Goal: Task Accomplishment & Management: Manage account settings

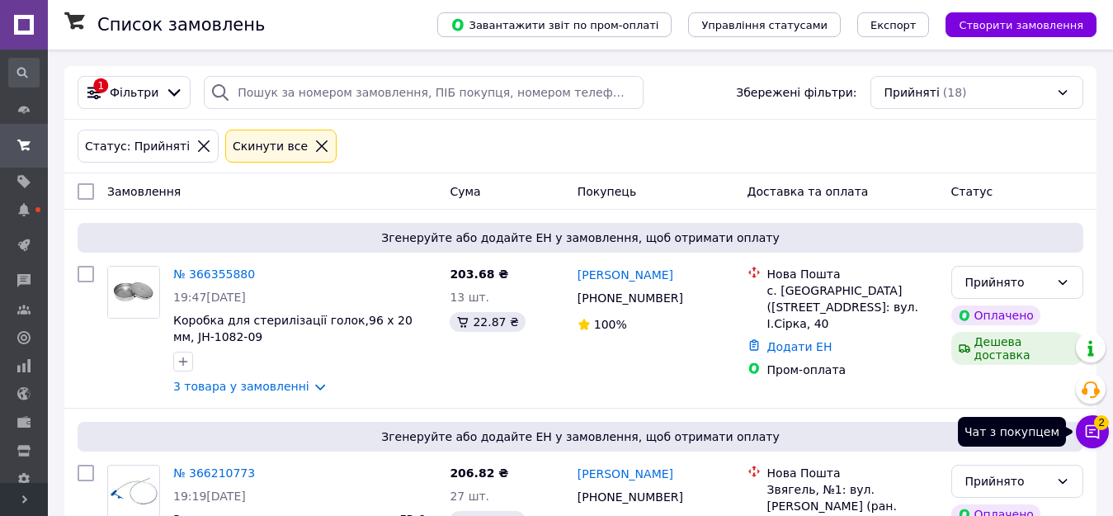
click at [1091, 431] on icon at bounding box center [1092, 431] width 16 height 16
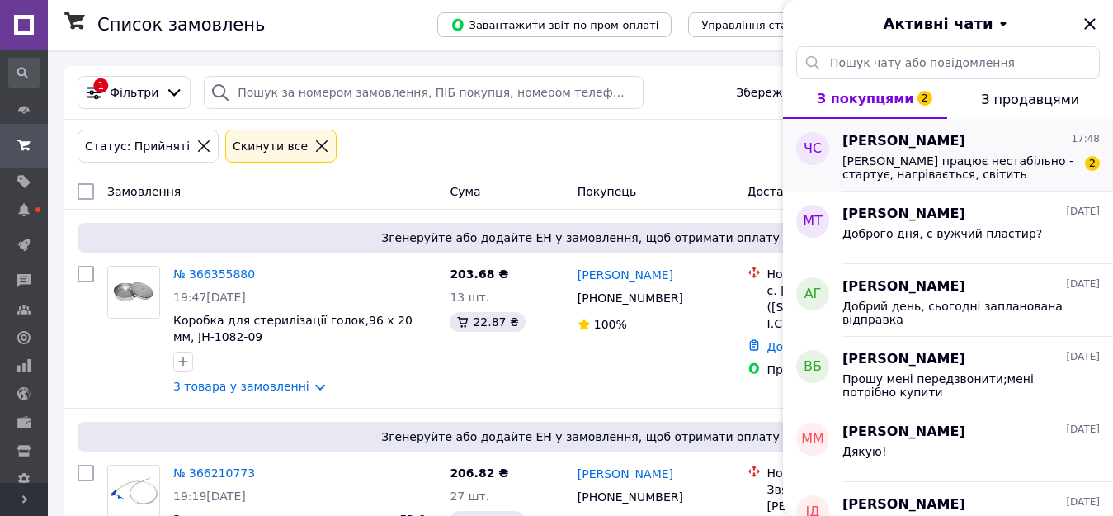
click at [978, 164] on span "Лампа працює нестабільно - стартує, нагрівається, світить хвилину-дві, тухне. Ч…" at bounding box center [959, 167] width 234 height 26
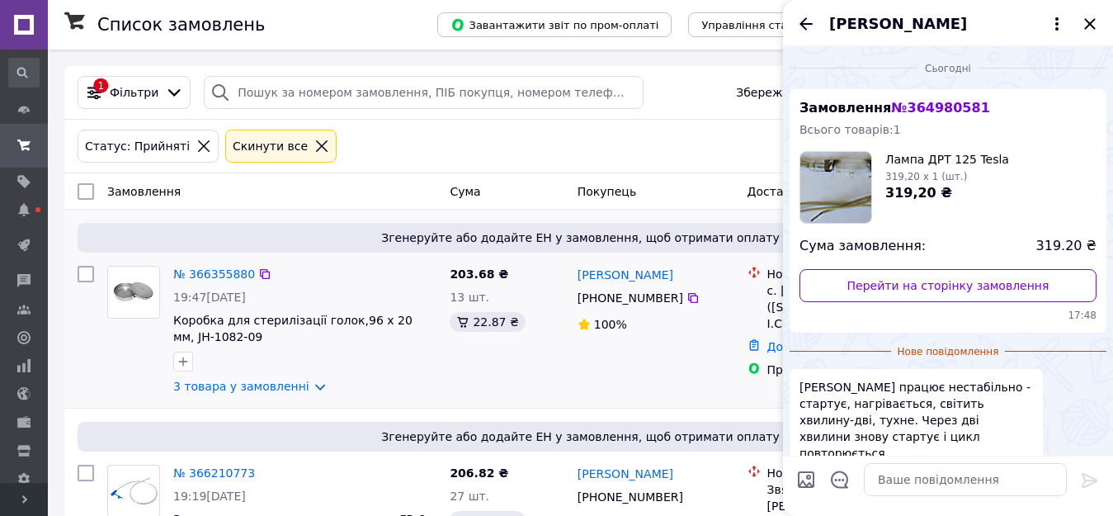
scroll to position [83, 0]
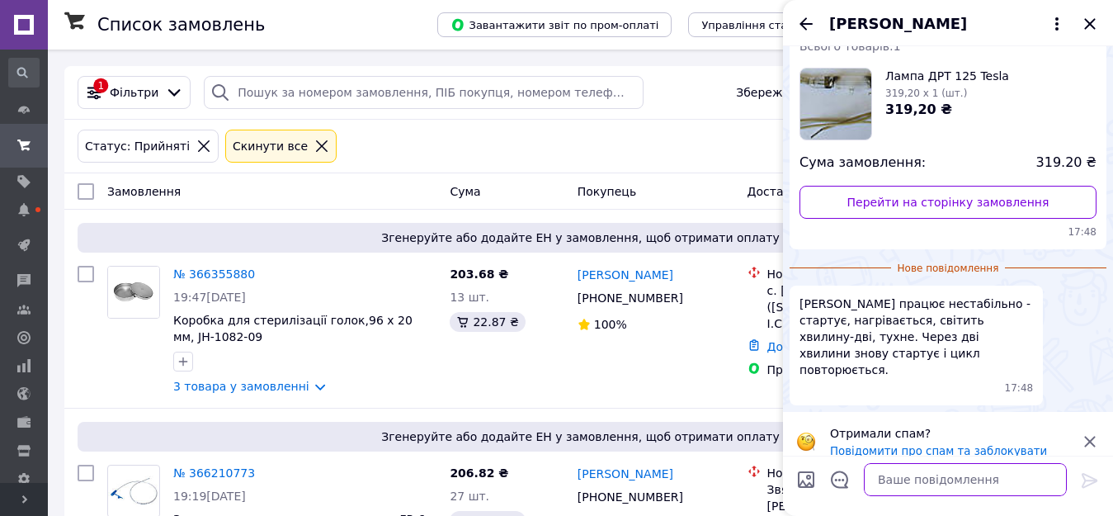
click at [911, 482] on textarea at bounding box center [965, 479] width 203 height 33
type textarea "Добрий вечір"
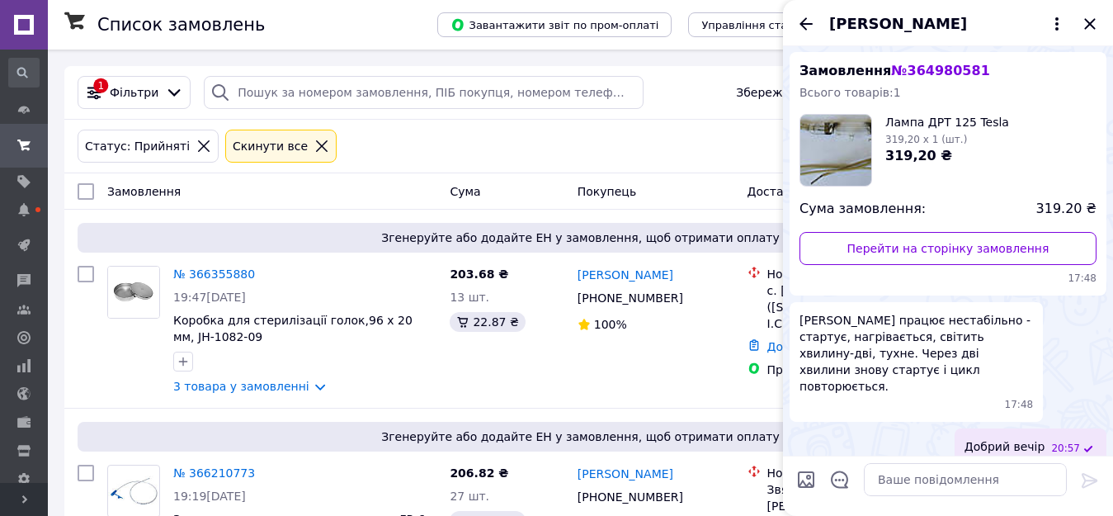
scroll to position [0, 0]
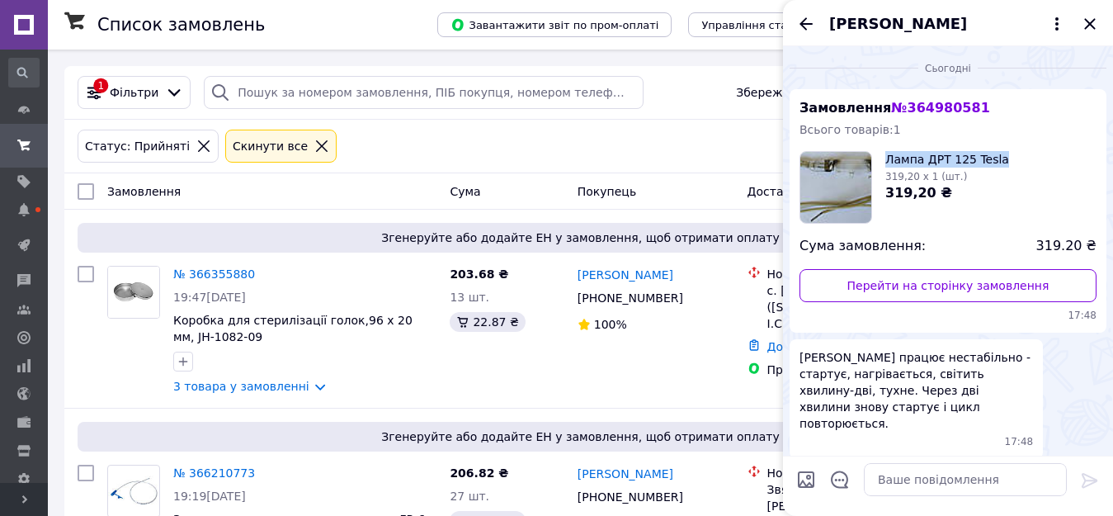
drag, startPoint x: 1000, startPoint y: 119, endPoint x: 888, endPoint y: 156, distance: 117.4
click at [888, 155] on div "Лампа ДРТ 125 Tesla 319,20 x 1 (шт.) 319,20 ₴" at bounding box center [947, 187] width 297 height 73
copy span "Лампа ДРТ 125 Tesla"
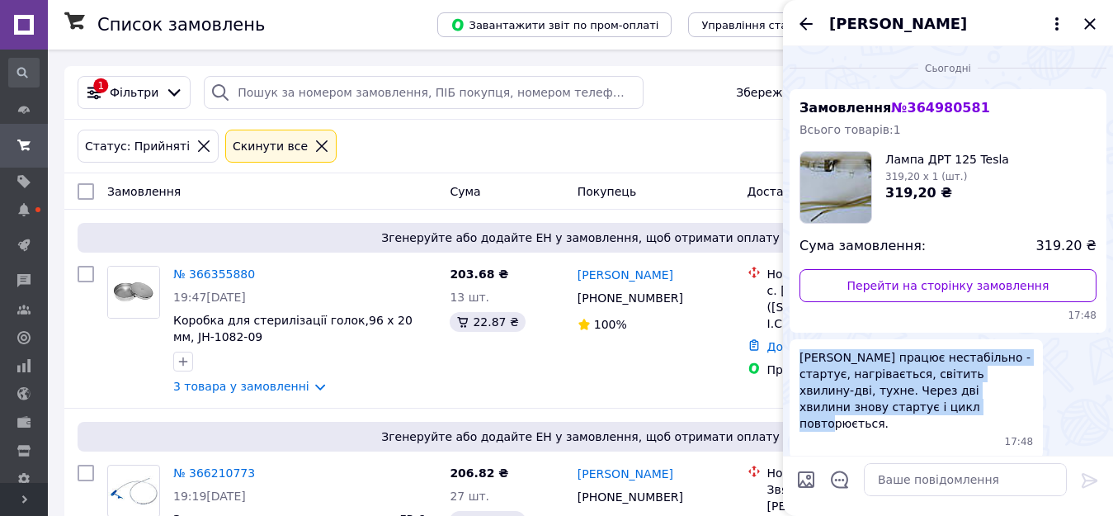
drag, startPoint x: 802, startPoint y: 355, endPoint x: 892, endPoint y: 411, distance: 106.0
click at [892, 411] on span "Лампа працює нестабільно - стартує, нагрівається, світить хвилину-дві, тухне. Ч…" at bounding box center [915, 390] width 233 height 82
copy span "Лампа працює нестабільно - стартує, нагрівається, світить хвилину-дві, тухне. Ч…"
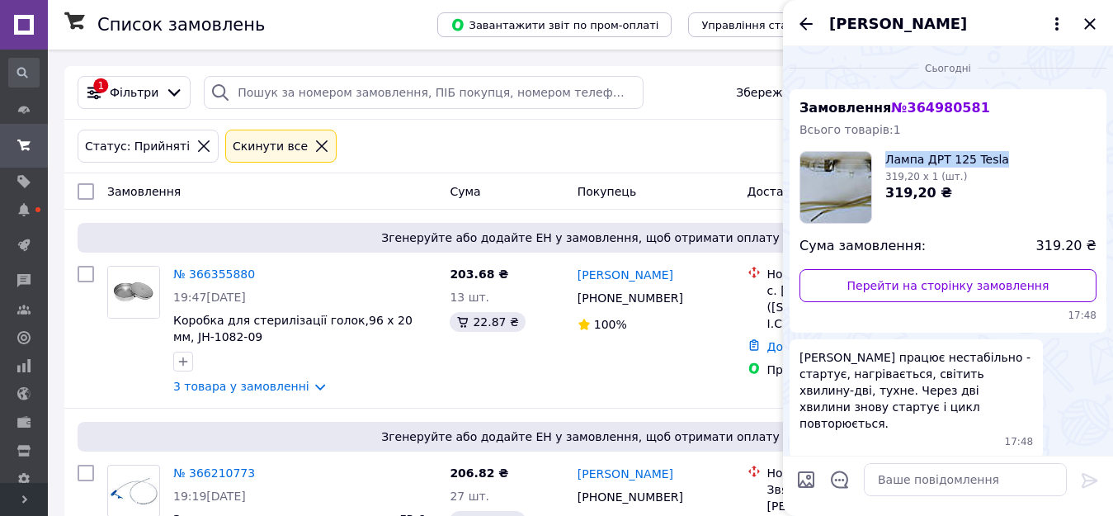
drag, startPoint x: 1000, startPoint y: 157, endPoint x: 888, endPoint y: 158, distance: 111.4
click at [888, 158] on div "Лампа ДРТ 125 Tesla 319,20 x 1 (шт.) 319,20 ₴" at bounding box center [947, 187] width 297 height 73
copy span "Лампа ДРТ 125 Tesla"
click at [937, 106] on span "№ 364980581" at bounding box center [940, 108] width 98 height 16
click at [926, 105] on span "№ 364980581" at bounding box center [940, 108] width 98 height 16
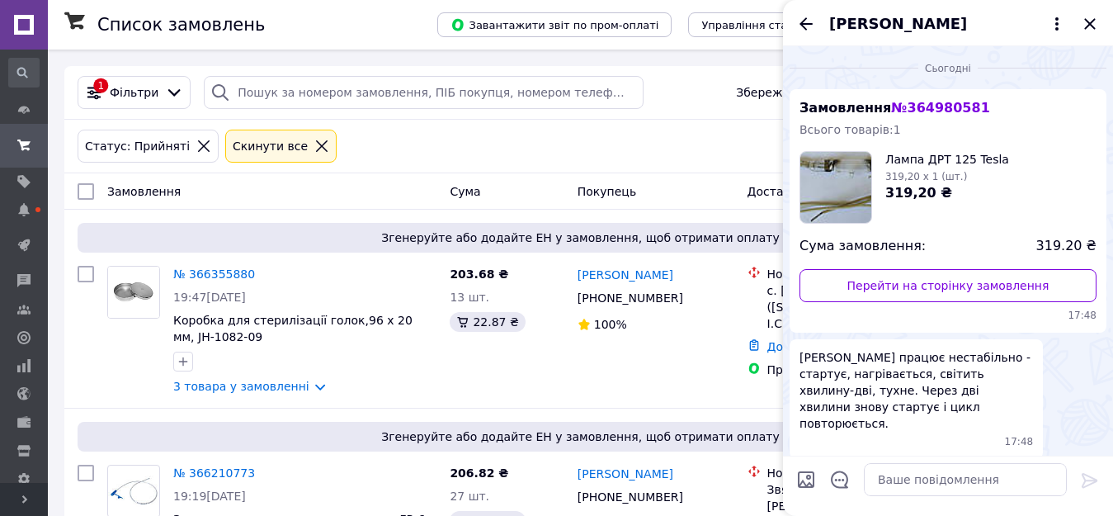
click at [1023, 121] on div "Всього товарів: 1" at bounding box center [947, 129] width 297 height 16
click at [1024, 121] on div "Всього товарів: 1" at bounding box center [947, 129] width 297 height 16
click at [963, 105] on span "№ 364980581" at bounding box center [940, 108] width 98 height 16
click at [949, 105] on span "№ 364980581" at bounding box center [940, 108] width 98 height 16
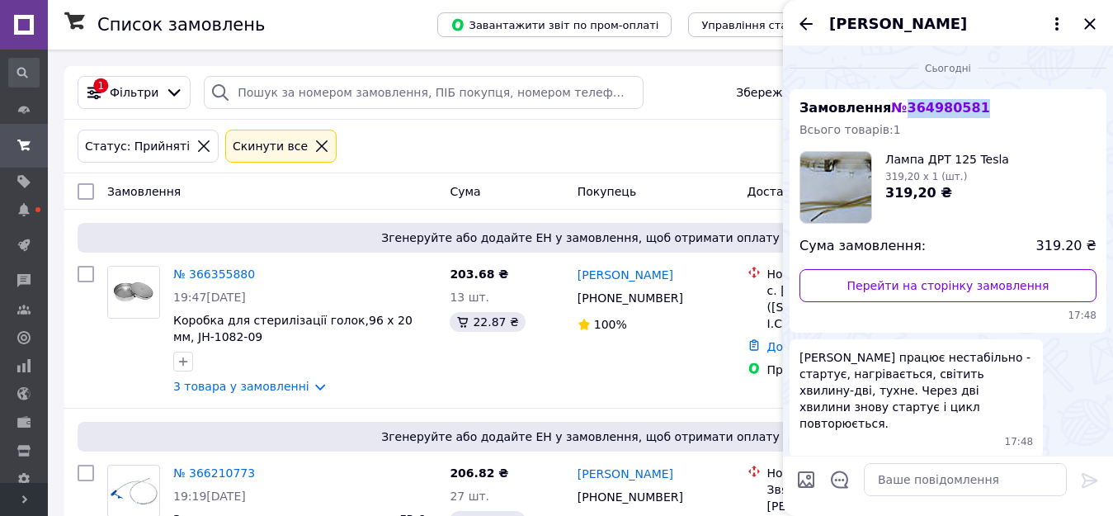
click at [949, 105] on span "№ 364980581" at bounding box center [940, 108] width 98 height 16
copy span "364980581"
click at [21, 78] on icon at bounding box center [22, 72] width 16 height 16
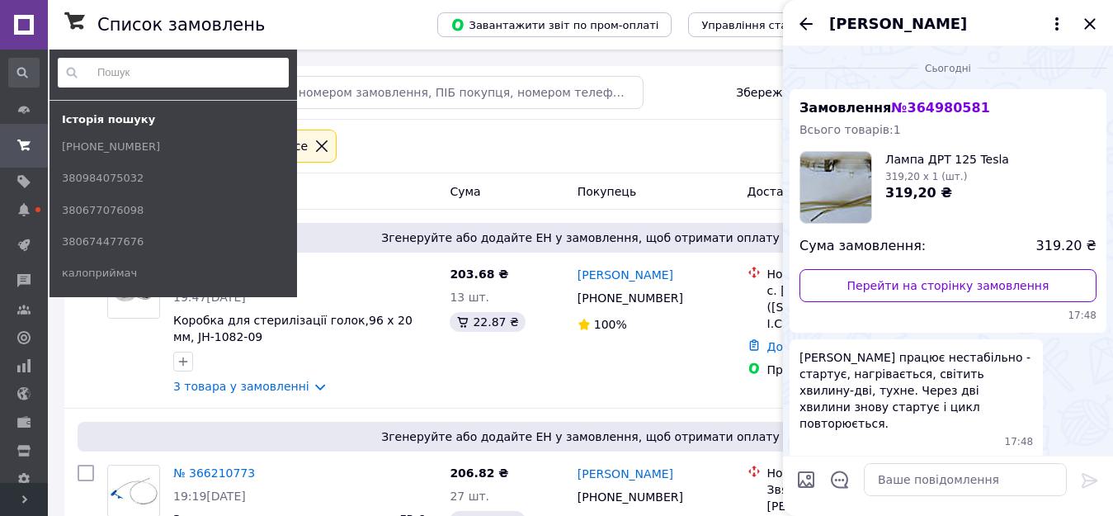
click at [103, 74] on input at bounding box center [173, 73] width 231 height 30
paste input "364980581"
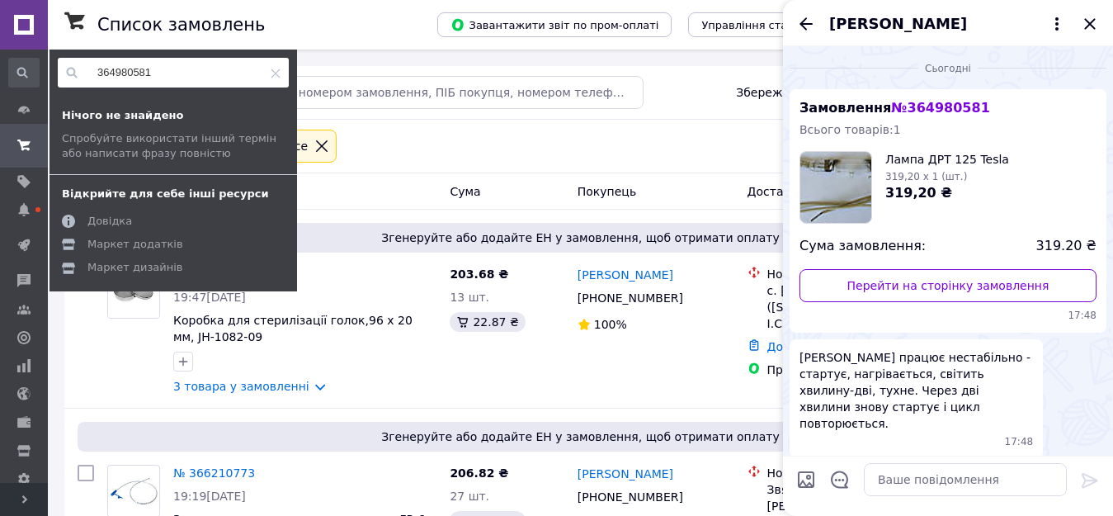
click at [100, 70] on input "364980581" at bounding box center [173, 73] width 231 height 30
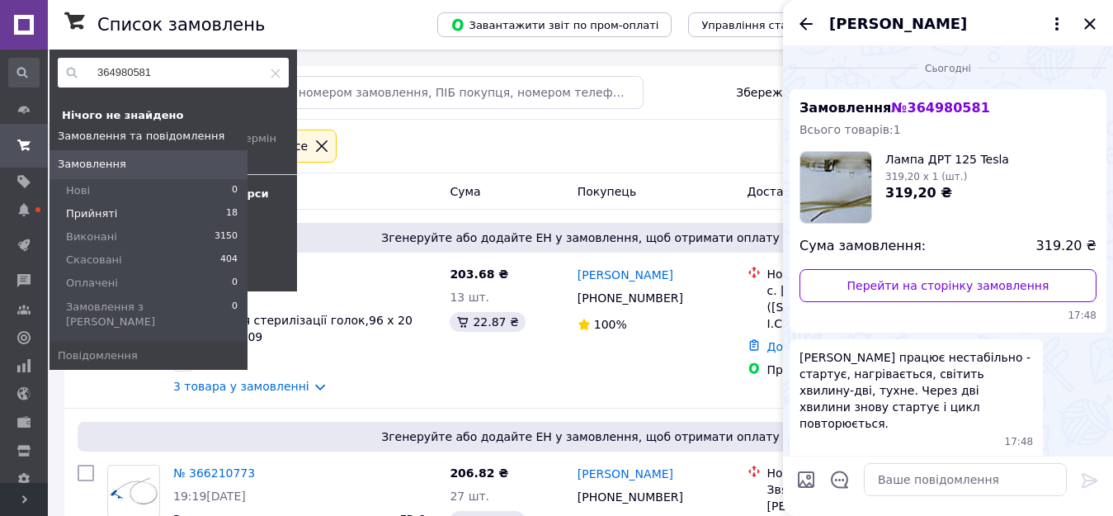
type input "364980581"
click at [23, 139] on icon at bounding box center [23, 145] width 13 height 13
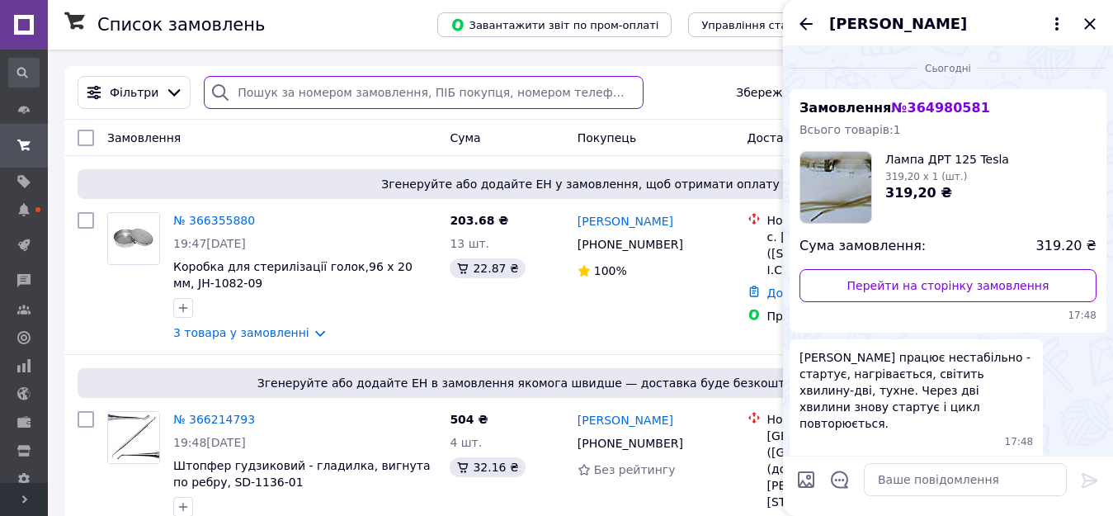
click at [321, 95] on input "search" at bounding box center [424, 92] width 440 height 33
paste input "364980581"
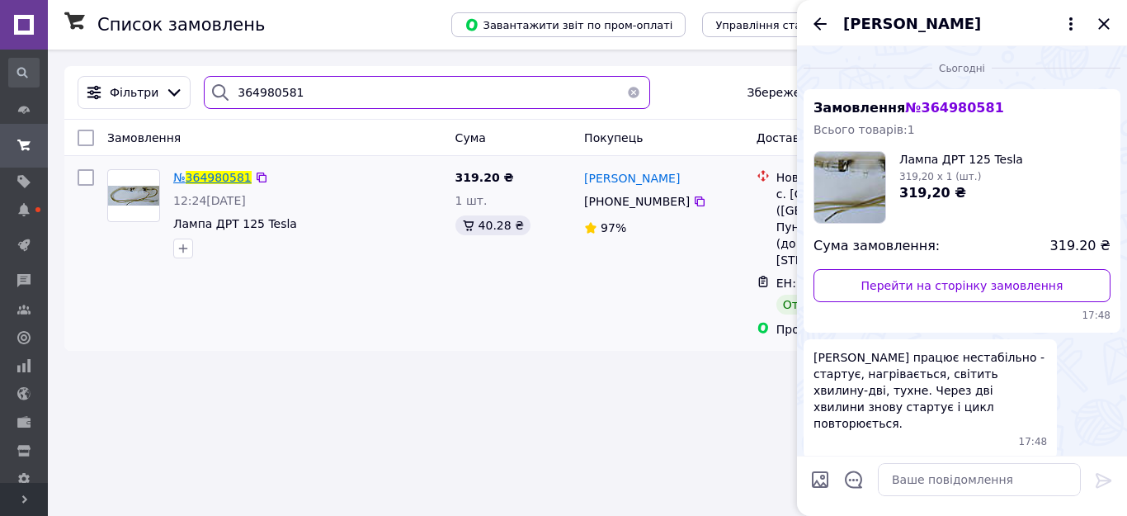
type input "364980581"
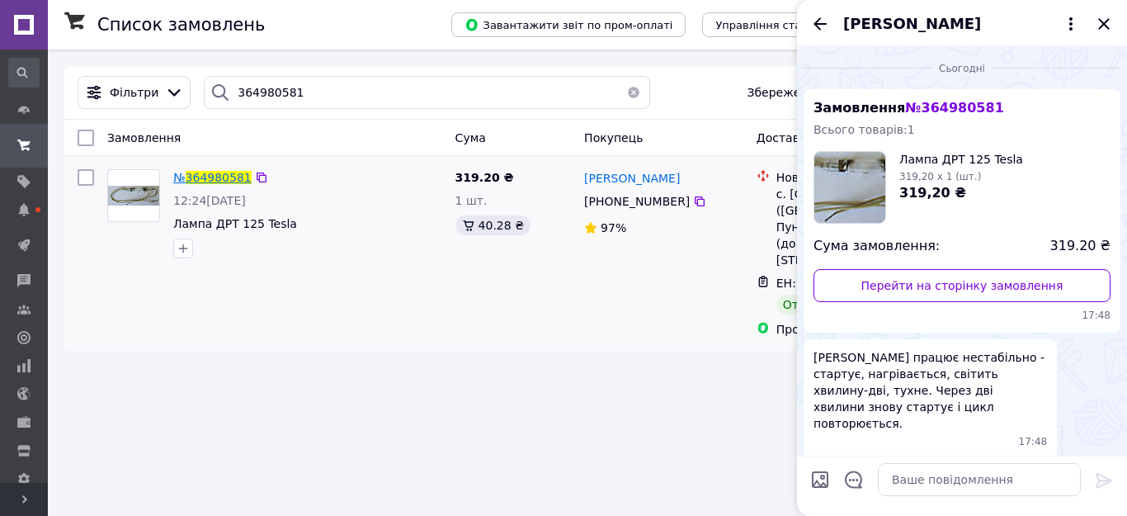
click at [223, 175] on span "364980581" at bounding box center [219, 177] width 66 height 13
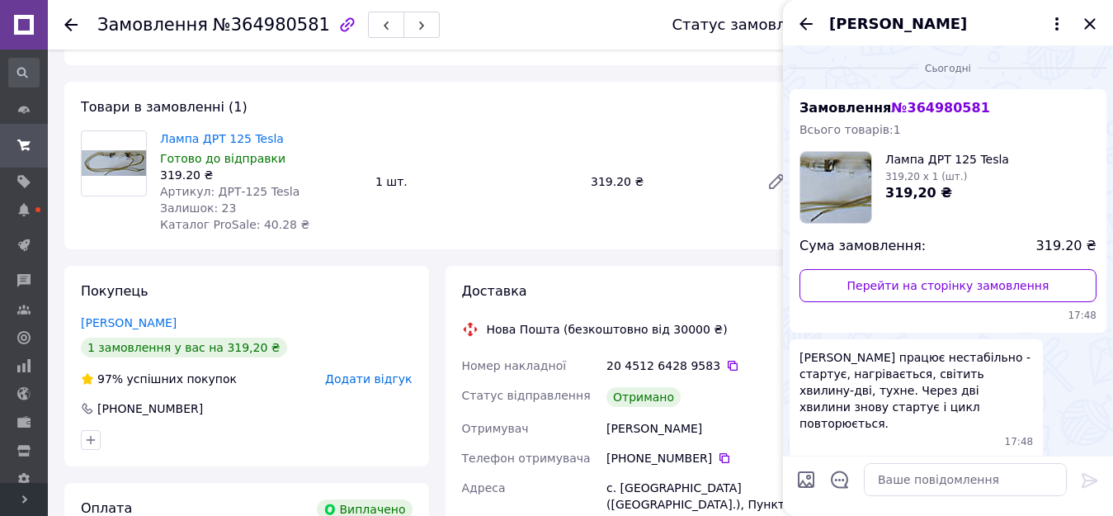
scroll to position [82, 0]
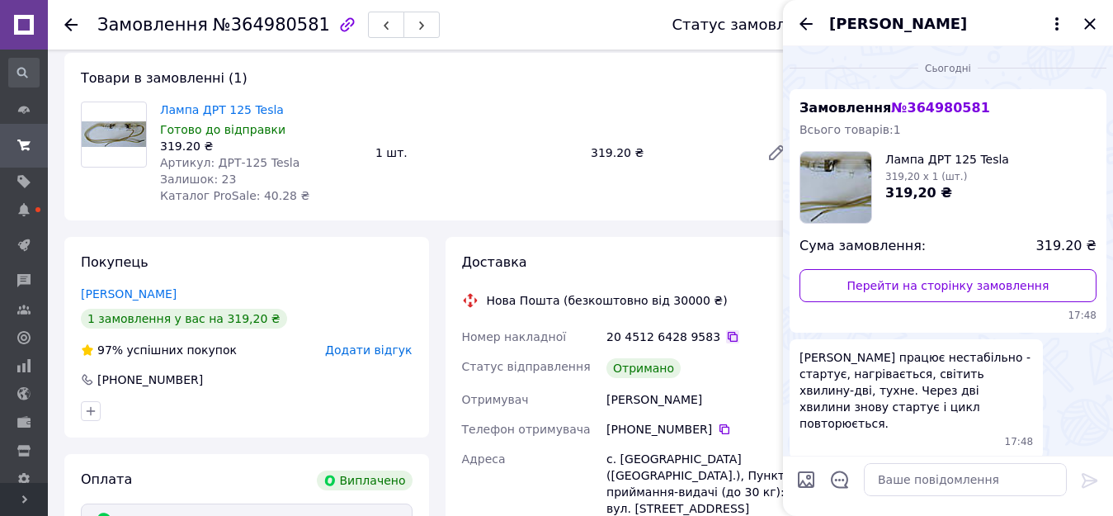
click at [726, 337] on icon at bounding box center [732, 336] width 13 height 13
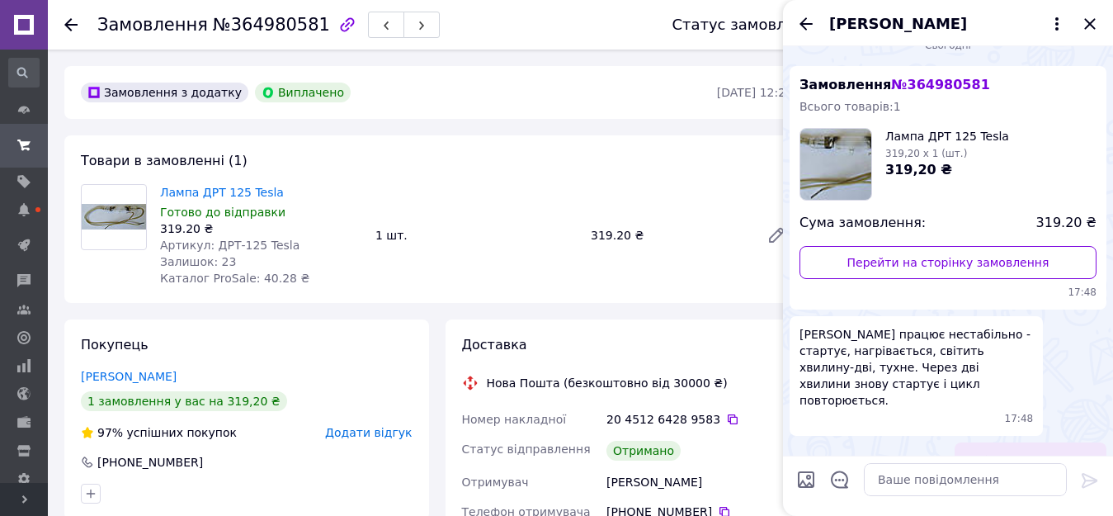
scroll to position [37, 0]
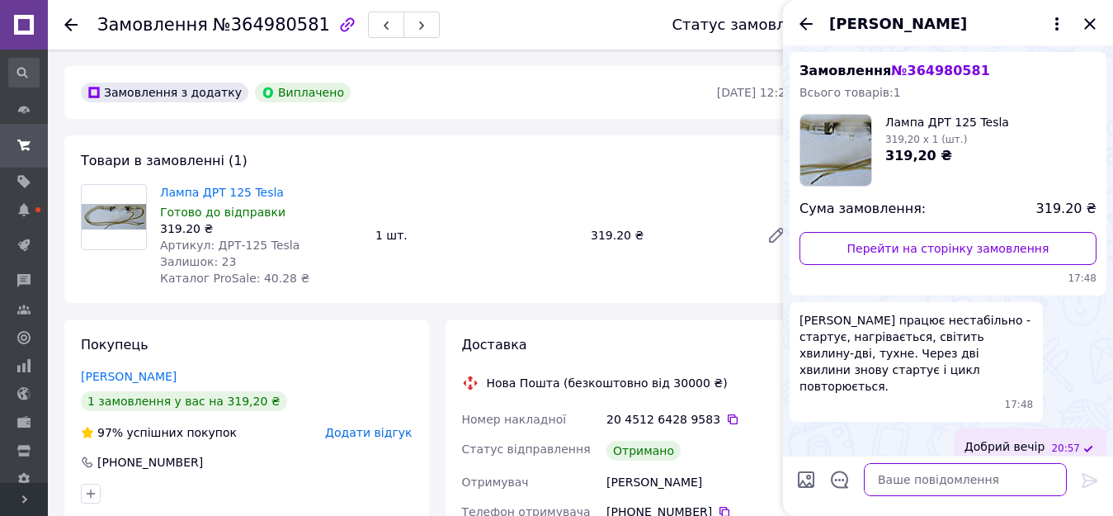
click at [922, 477] on textarea at bounding box center [965, 479] width 203 height 33
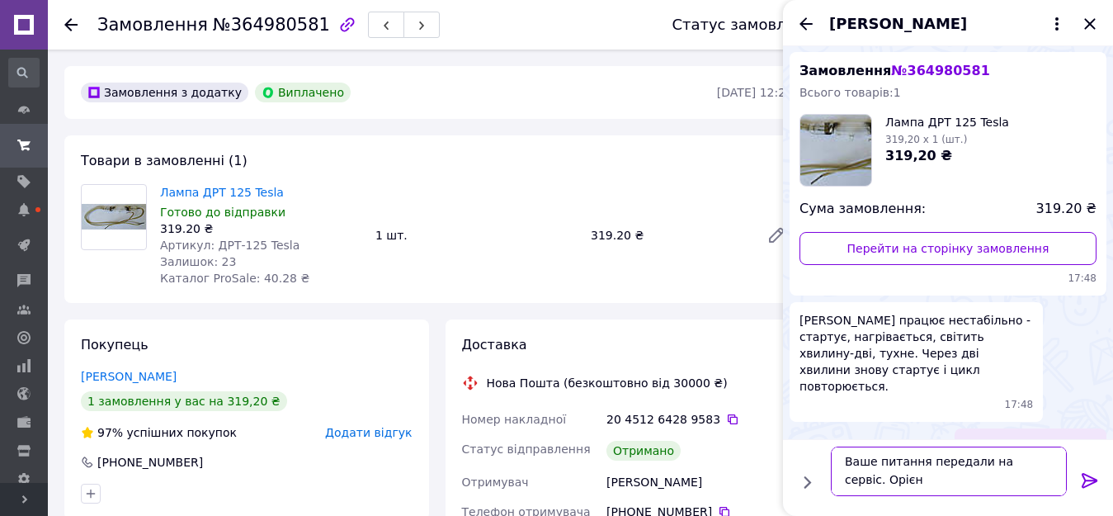
scroll to position [2, 0]
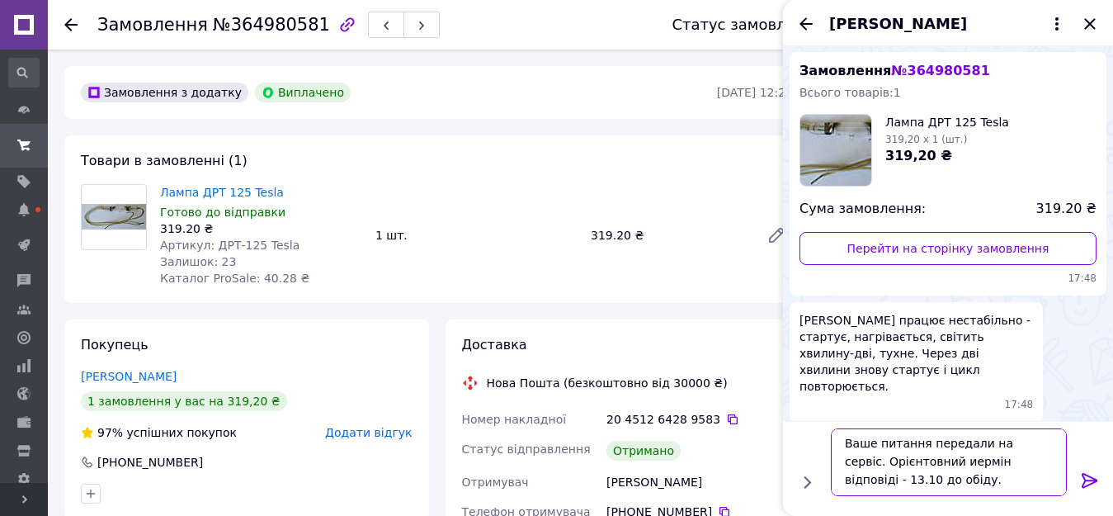
click at [921, 462] on textarea "Ваше питання передали на сервіс. Орієнтовний иермін відповіді - 13.10 до обіду." at bounding box center [949, 462] width 236 height 68
type textarea "Ваше питання передали на сервіс. Орієнтовний термін відповіді - 13.10 до обіду."
click at [1084, 482] on icon at bounding box center [1089, 480] width 16 height 15
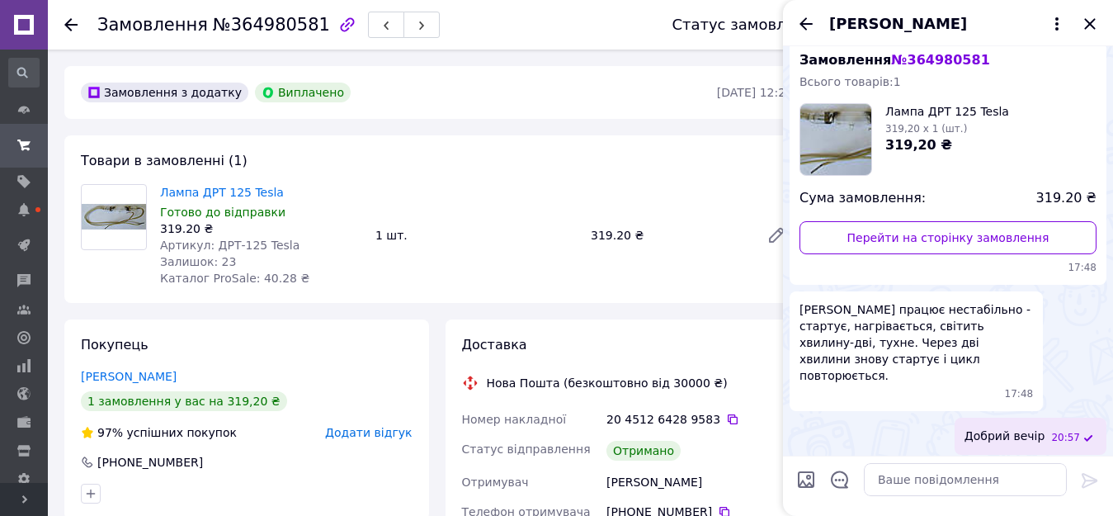
scroll to position [130, 0]
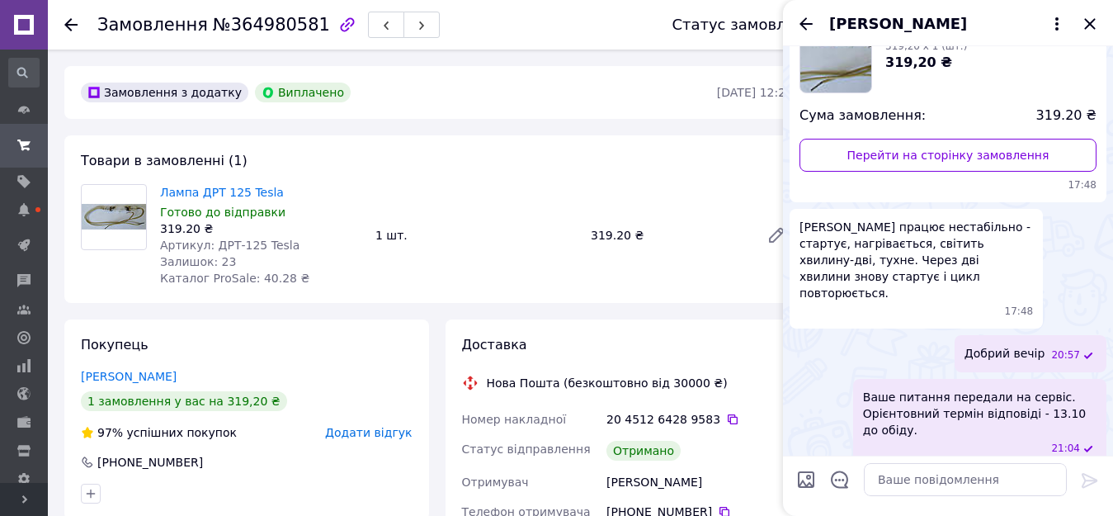
click at [1002, 101] on div "Замовлення № 364980581 Всього товарів: 1 Лампа ДРТ 125 Tesla 319,20 x 1 (шт.) 3…" at bounding box center [947, 80] width 317 height 243
click at [1087, 24] on icon "Закрити" at bounding box center [1090, 24] width 20 height 20
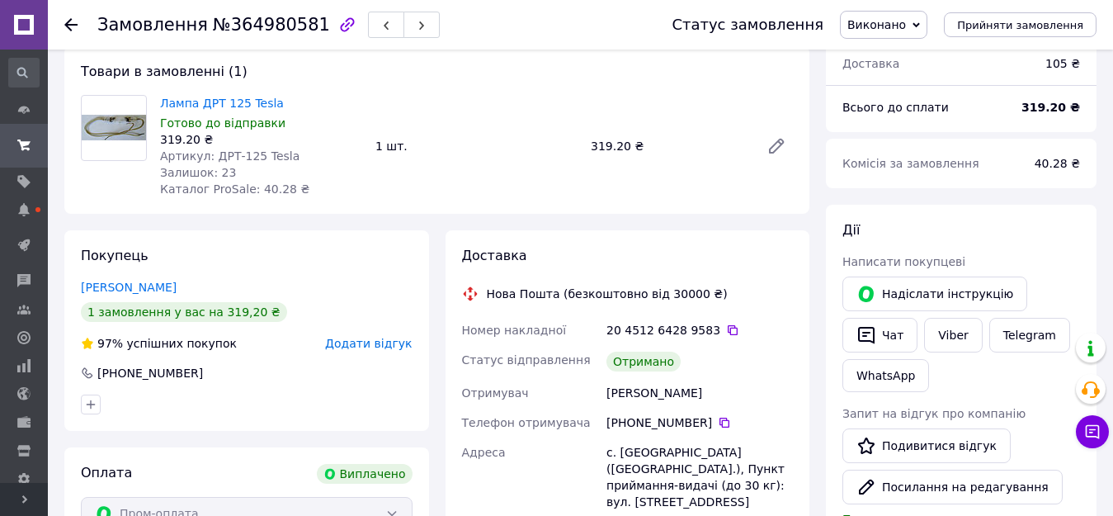
scroll to position [0, 0]
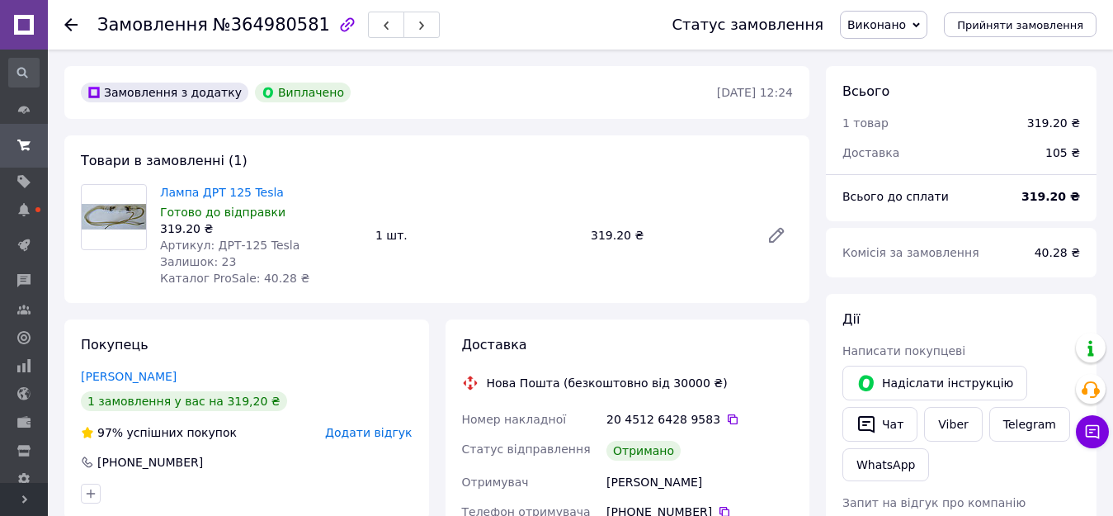
click at [440, 282] on div "Лампа ДРТ 125 Tesla Готово до відправки 319.20 ₴ Артикул: ДРТ-125 Tesla Залишок…" at bounding box center [476, 235] width 646 height 109
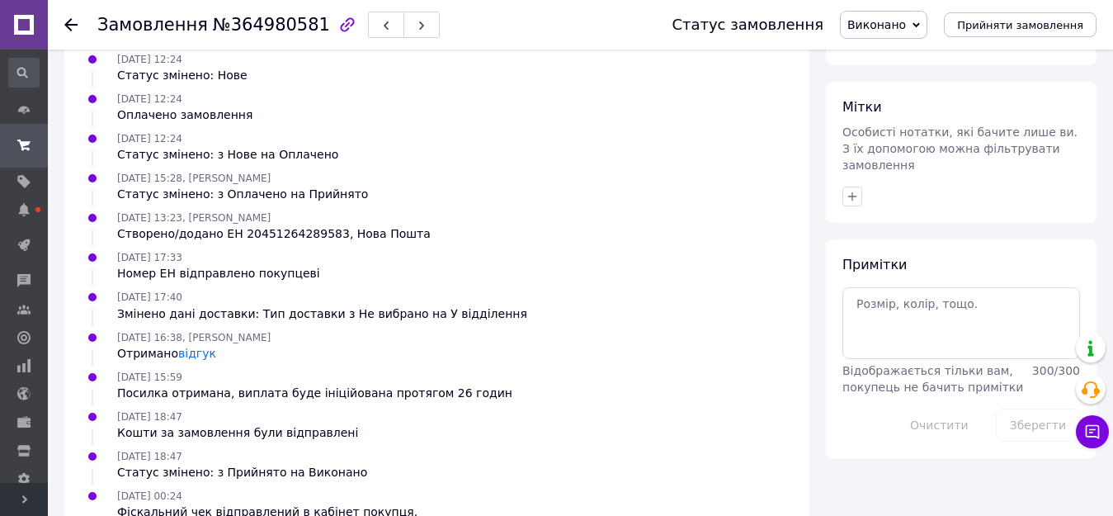
scroll to position [822, 0]
